Goal: Navigation & Orientation: Find specific page/section

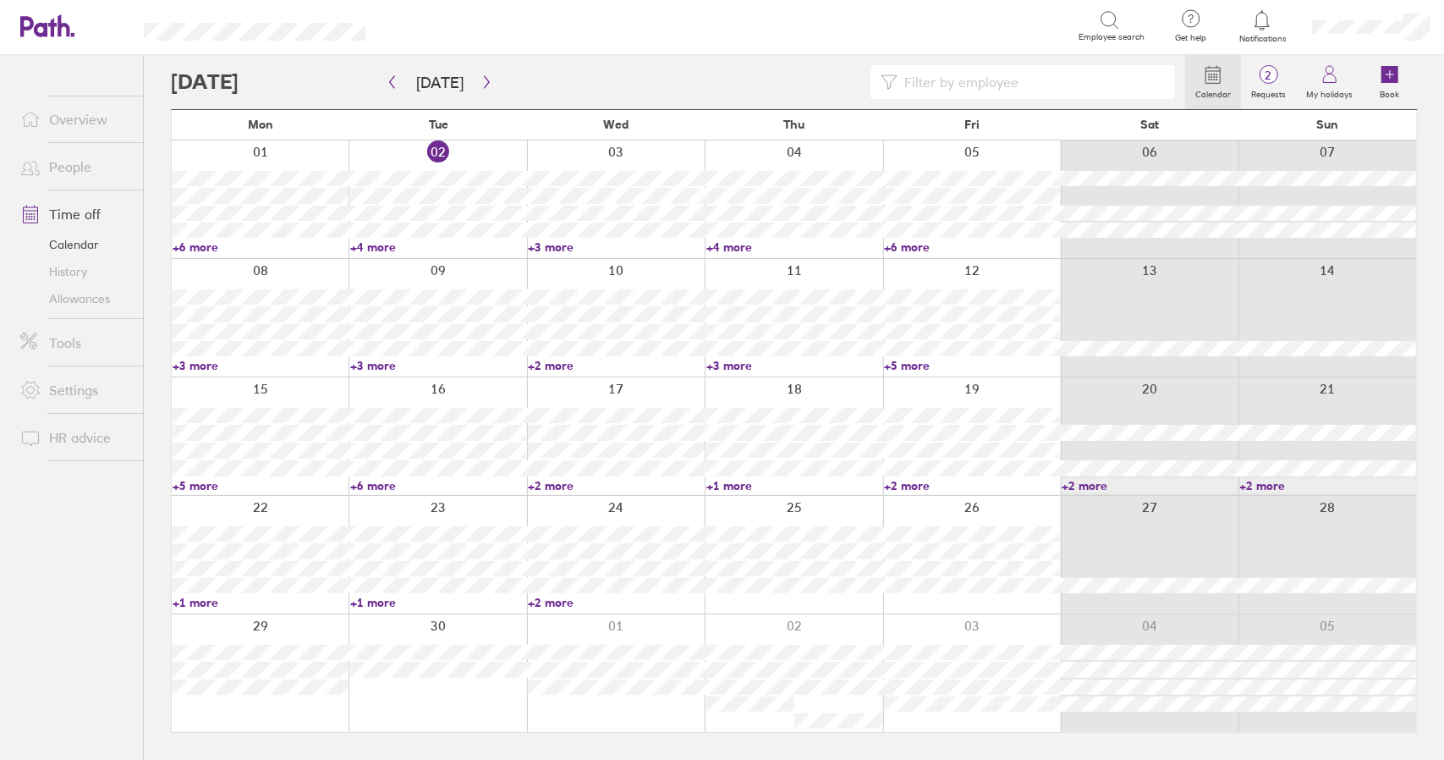
click at [560, 248] on link "+3 more" at bounding box center [616, 246] width 176 height 15
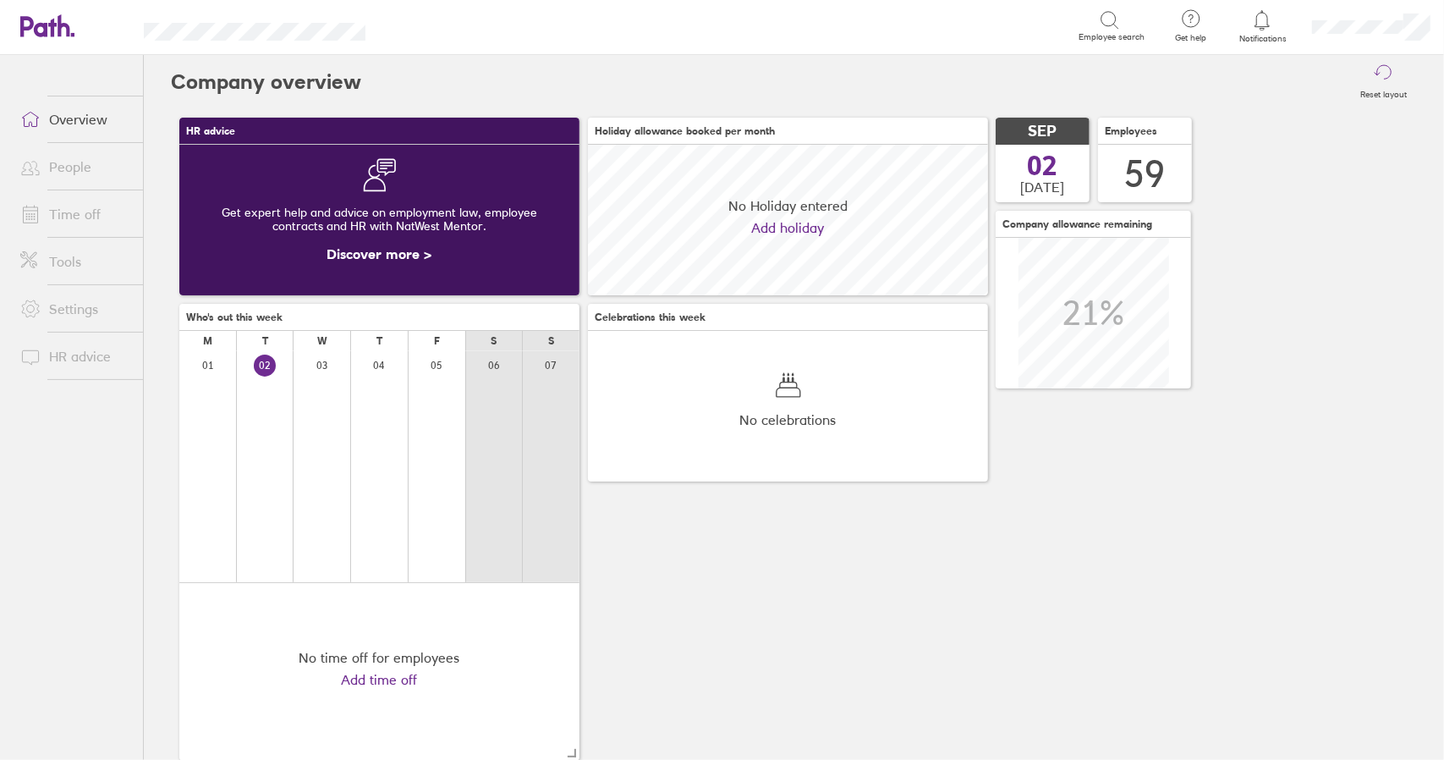
scroll to position [151, 399]
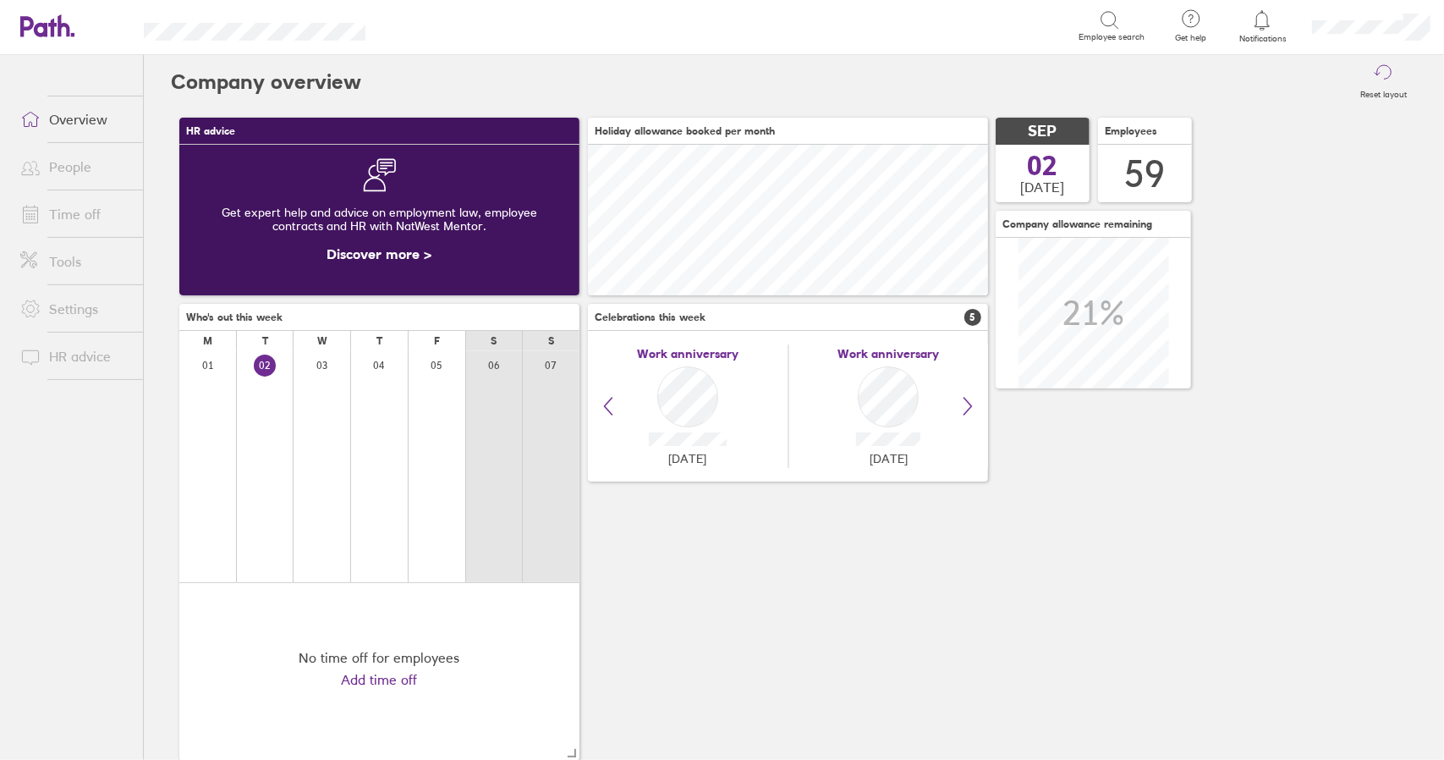
click at [58, 213] on link "Time off" at bounding box center [75, 214] width 136 height 34
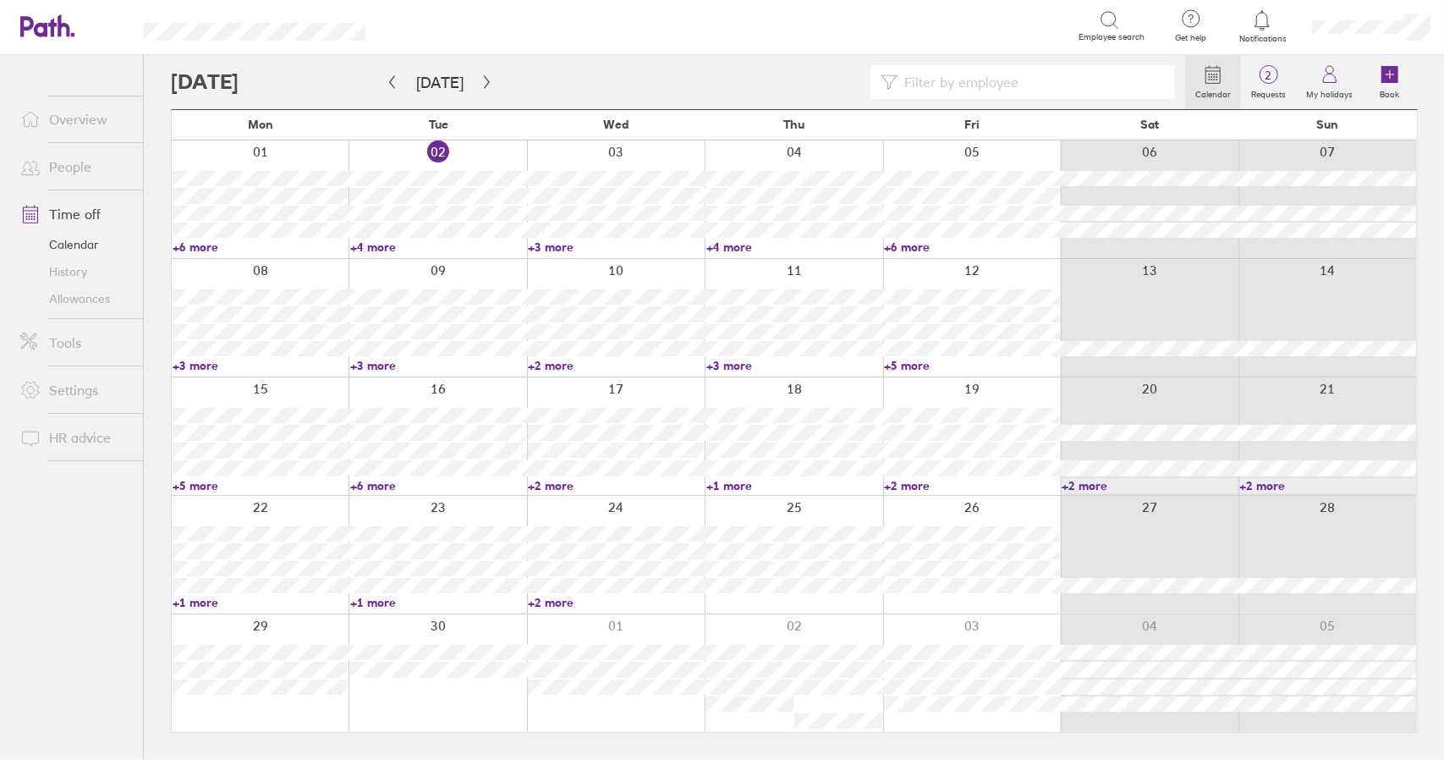
click at [203, 365] on link "+3 more" at bounding box center [261, 365] width 176 height 15
click at [369, 363] on link "+3 more" at bounding box center [438, 365] width 176 height 15
click at [382, 363] on link "+3 more" at bounding box center [438, 365] width 176 height 15
click at [558, 371] on link "+2 more" at bounding box center [616, 365] width 176 height 15
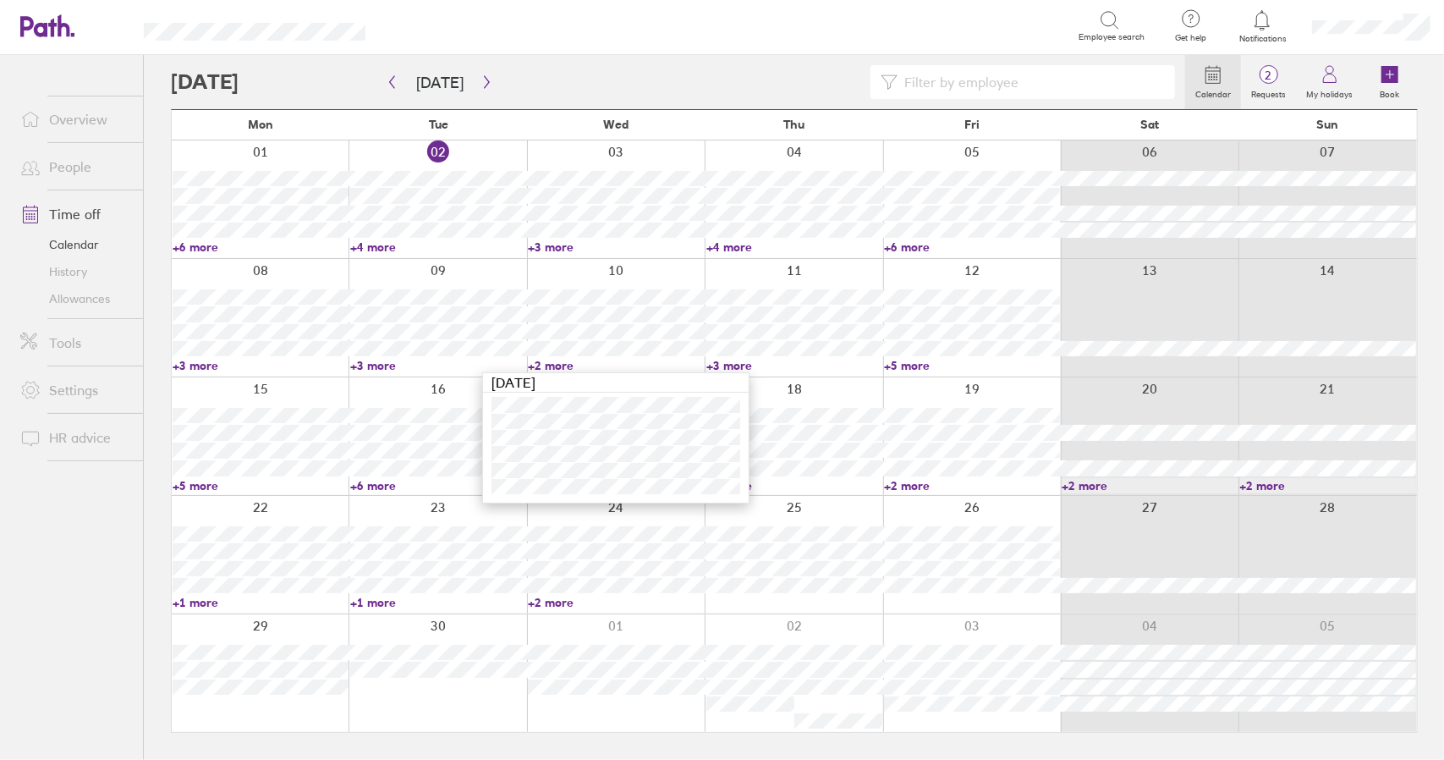
click at [555, 369] on link "+2 more" at bounding box center [616, 365] width 176 height 15
click at [729, 366] on link "+3 more" at bounding box center [795, 365] width 176 height 15
click at [910, 370] on link "+5 more" at bounding box center [972, 365] width 176 height 15
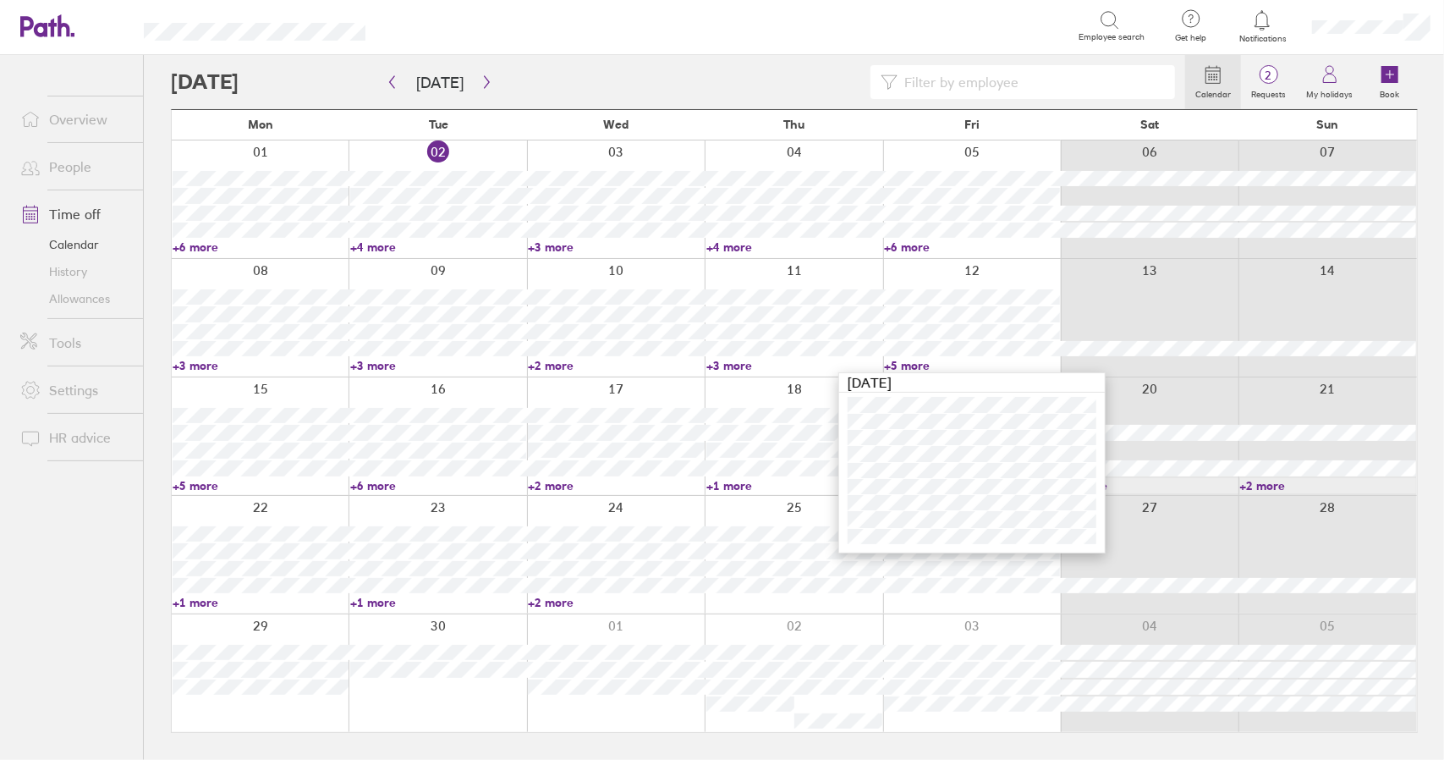
click at [910, 370] on link "+5 more" at bounding box center [972, 365] width 176 height 15
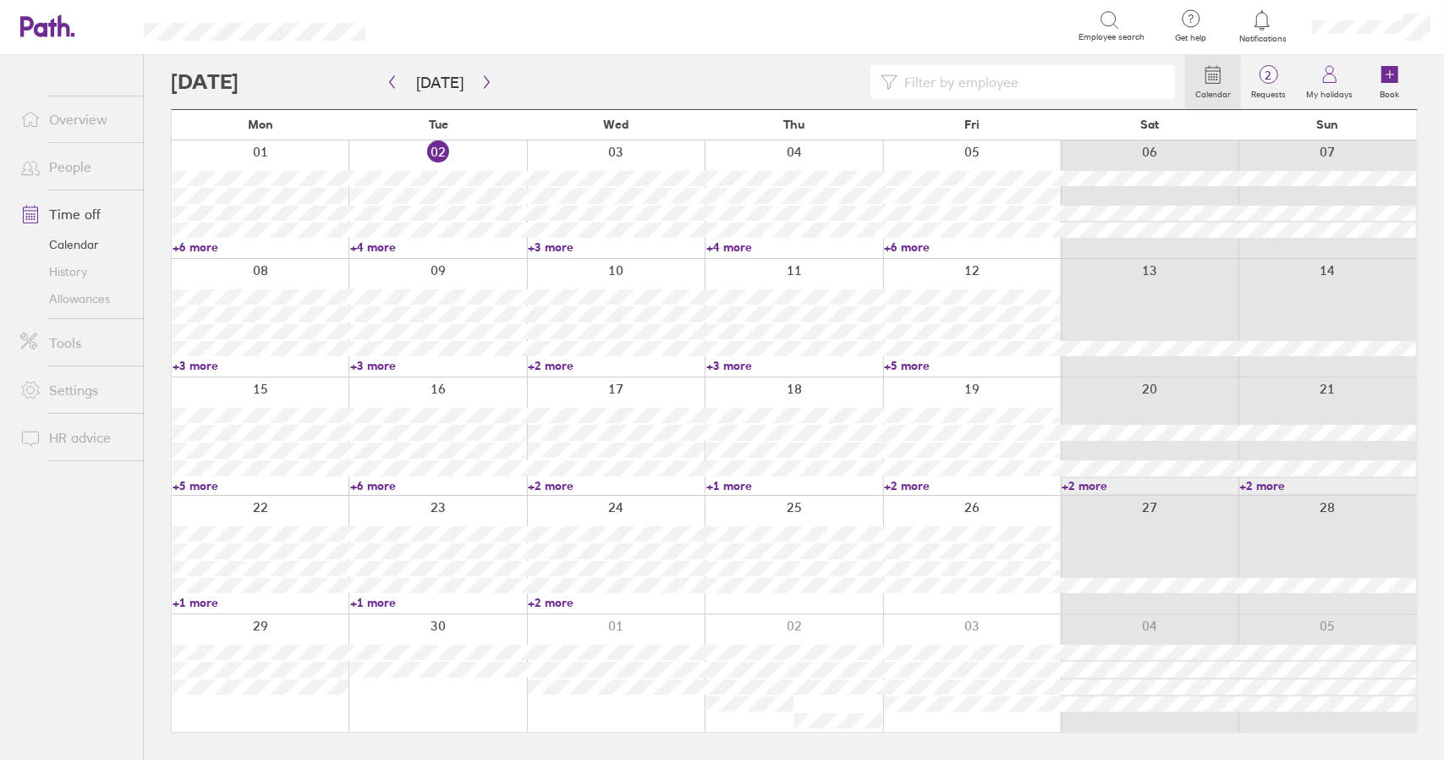
click at [191, 483] on link "+5 more" at bounding box center [261, 485] width 176 height 15
click at [190, 486] on link "+5 more" at bounding box center [261, 485] width 176 height 15
click at [361, 488] on link "+6 more" at bounding box center [438, 485] width 176 height 15
click at [376, 485] on link "+6 more" at bounding box center [438, 485] width 176 height 15
click at [558, 487] on link "+2 more" at bounding box center [616, 485] width 176 height 15
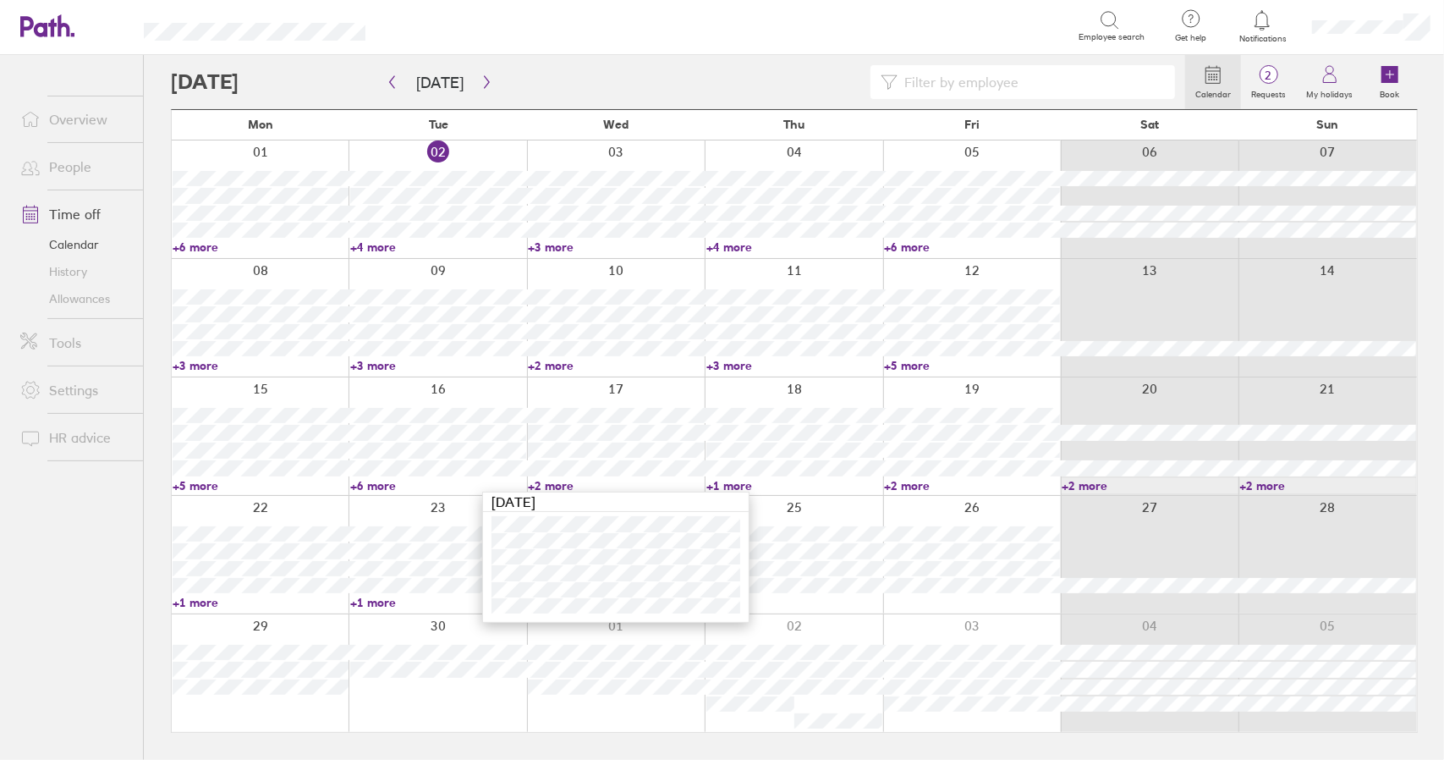
click at [553, 484] on link "+2 more" at bounding box center [616, 485] width 176 height 15
click at [729, 487] on link "+1 more" at bounding box center [795, 485] width 176 height 15
click at [730, 485] on link "+1 more" at bounding box center [795, 485] width 176 height 15
click at [911, 488] on link "+2 more" at bounding box center [972, 485] width 176 height 15
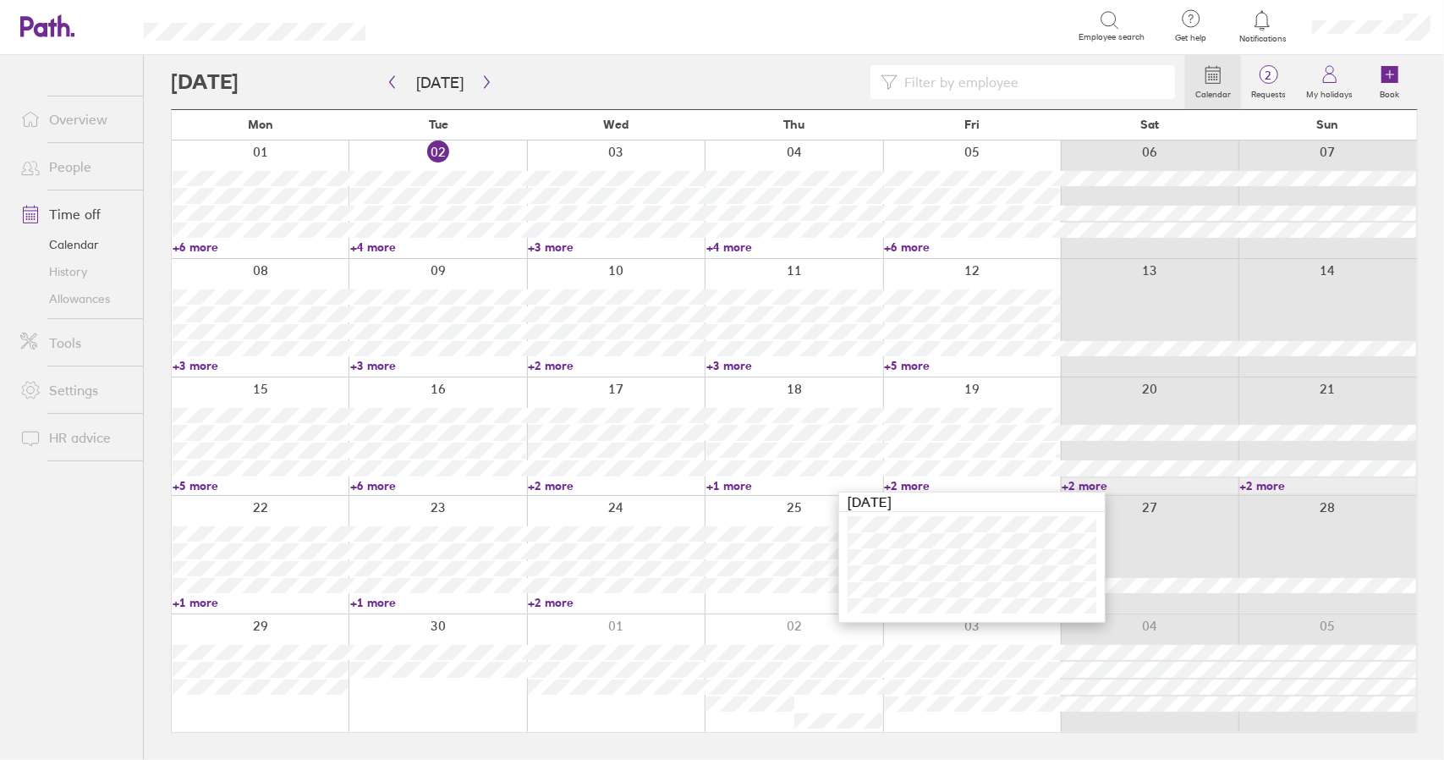
click at [911, 488] on link "+2 more" at bounding box center [972, 485] width 176 height 15
click at [195, 490] on link "+5 more" at bounding box center [261, 485] width 176 height 15
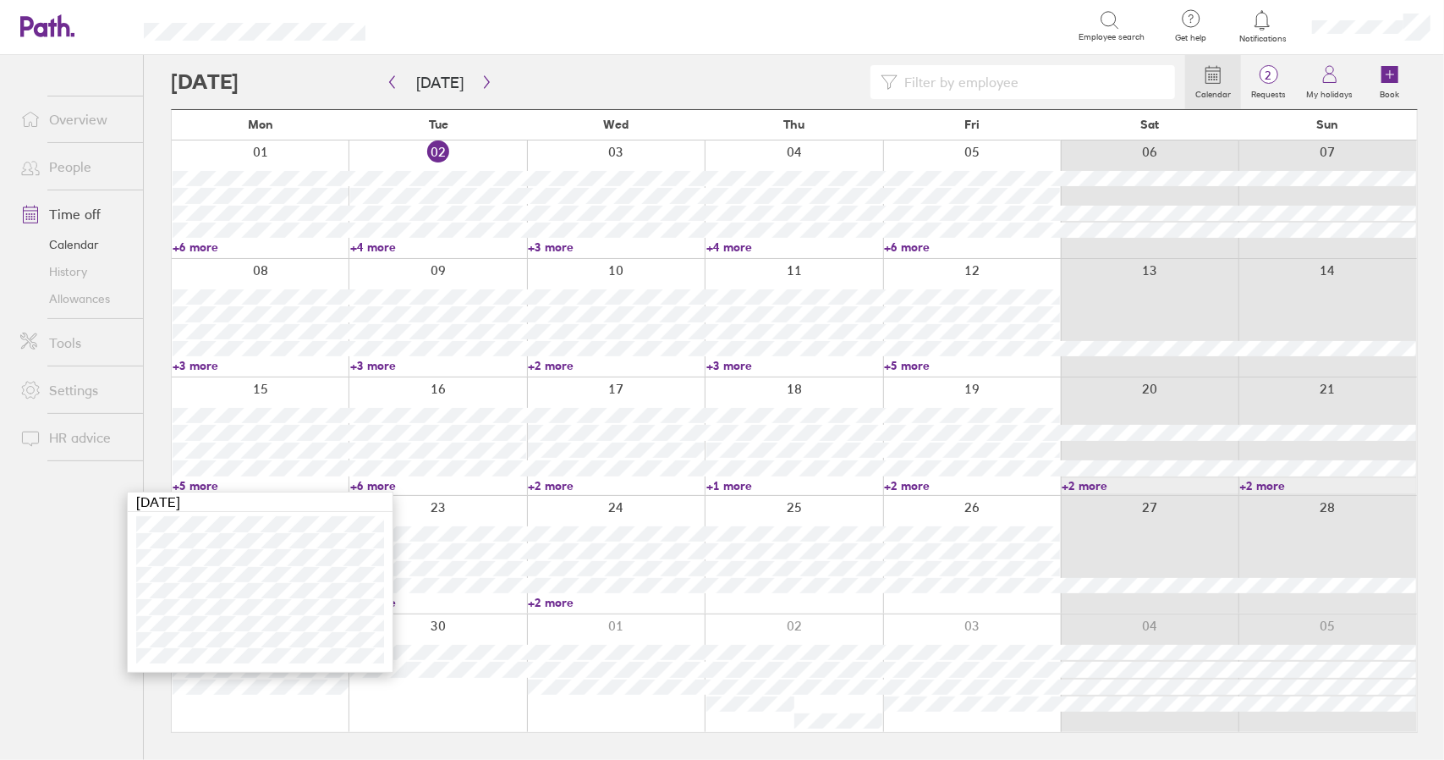
click at [202, 483] on link "+5 more" at bounding box center [261, 485] width 176 height 15
click at [384, 483] on link "+6 more" at bounding box center [438, 485] width 176 height 15
click at [564, 485] on link "+2 more" at bounding box center [616, 485] width 176 height 15
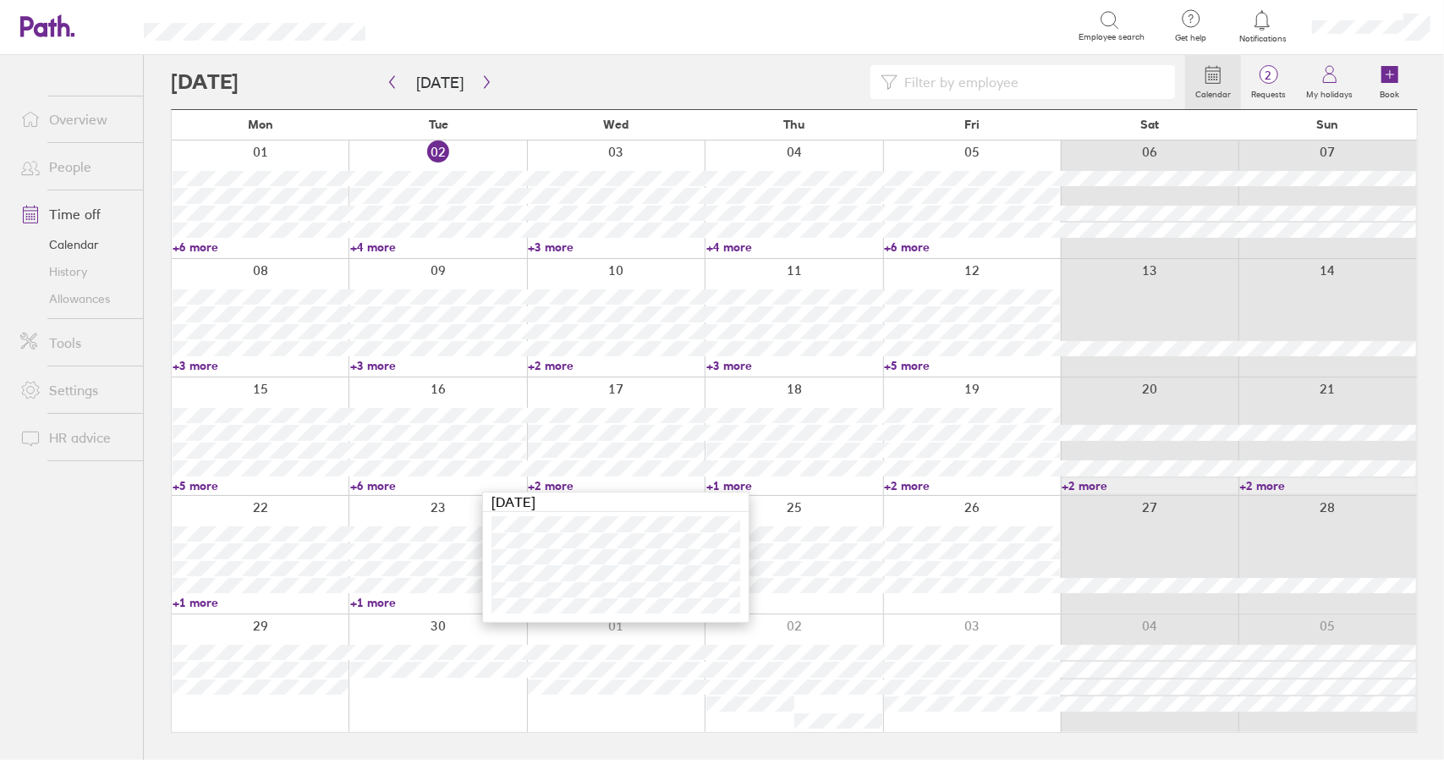
click at [562, 485] on link "+2 more" at bounding box center [616, 485] width 176 height 15
click at [729, 484] on link "+1 more" at bounding box center [795, 485] width 176 height 15
click at [905, 485] on link "+2 more" at bounding box center [972, 485] width 176 height 15
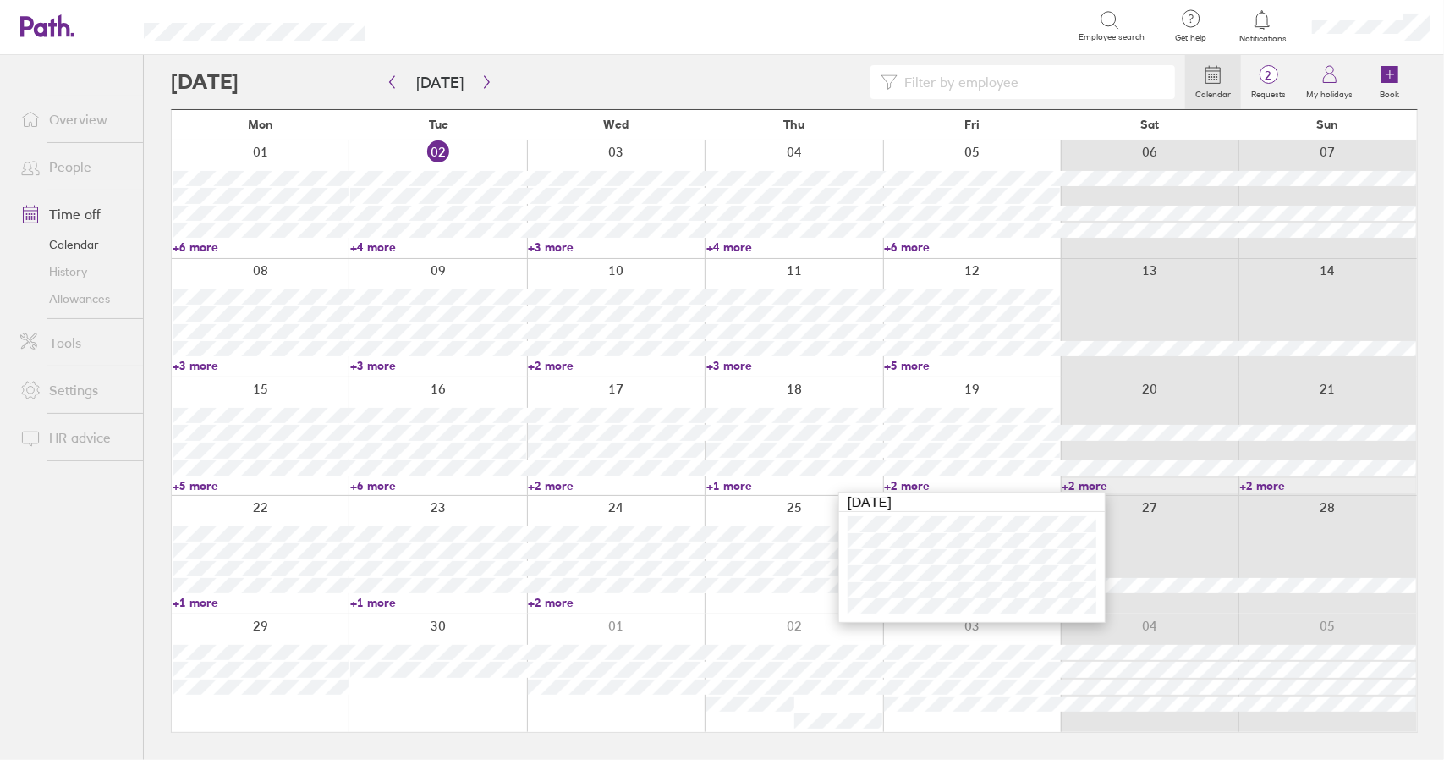
click at [905, 485] on link "+2 more" at bounding box center [972, 485] width 176 height 15
click at [193, 603] on link "+1 more" at bounding box center [261, 602] width 176 height 15
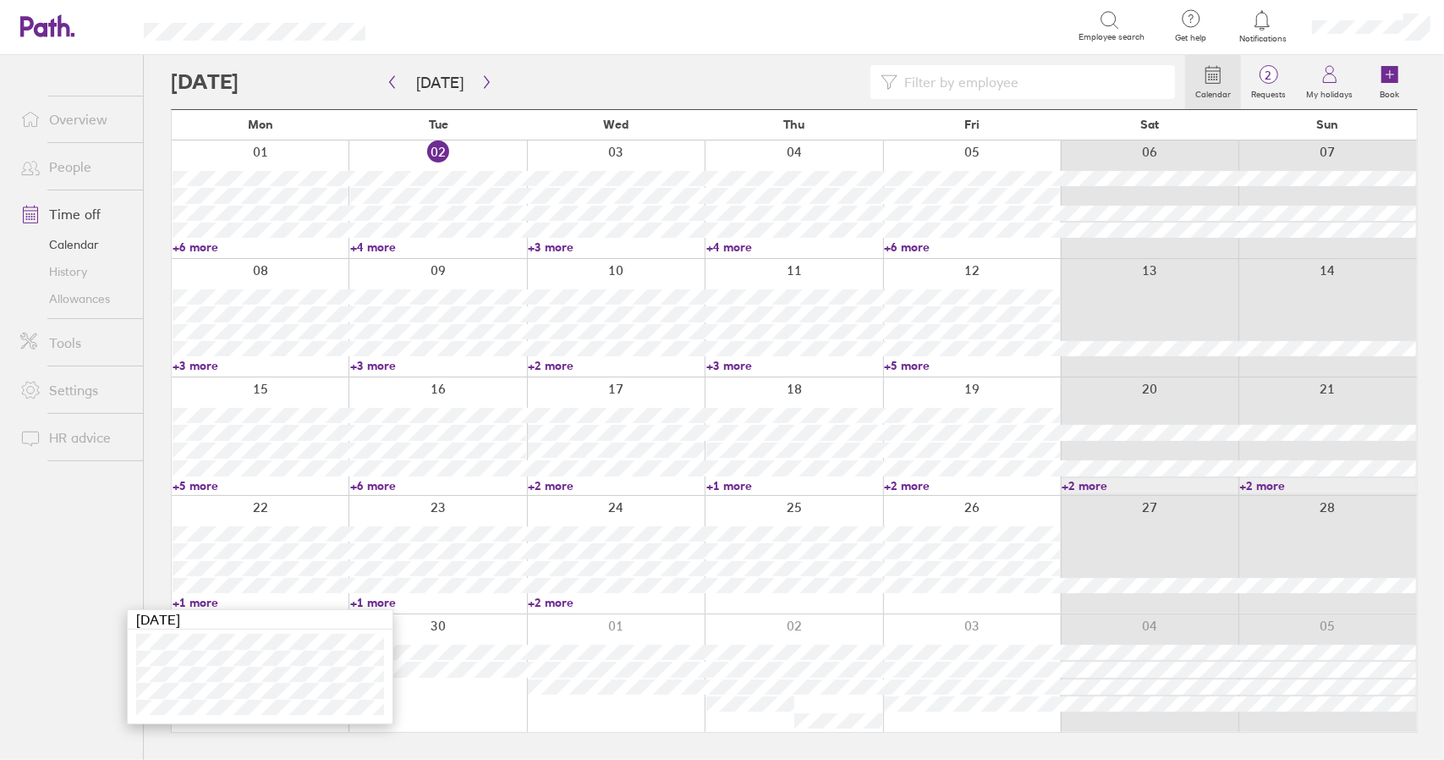
click at [196, 601] on link "+1 more" at bounding box center [261, 602] width 176 height 15
click at [82, 216] on link "Time off" at bounding box center [75, 214] width 136 height 34
